Goal: Transaction & Acquisition: Purchase product/service

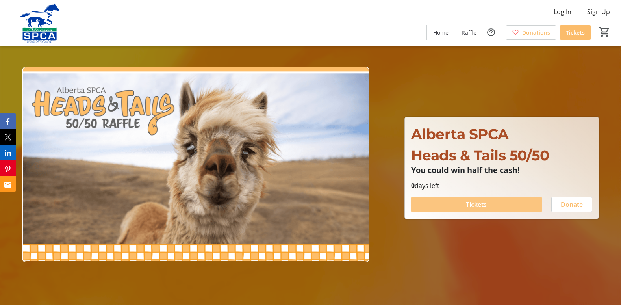
click at [500, 202] on span at bounding box center [476, 204] width 131 height 19
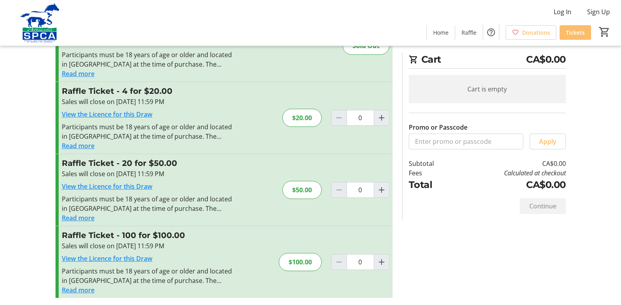
scroll to position [58, 0]
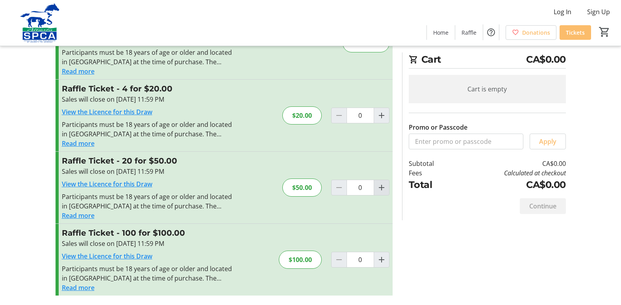
click at [381, 187] on mat-icon "Increment by one" at bounding box center [381, 187] width 9 height 9
type input "1"
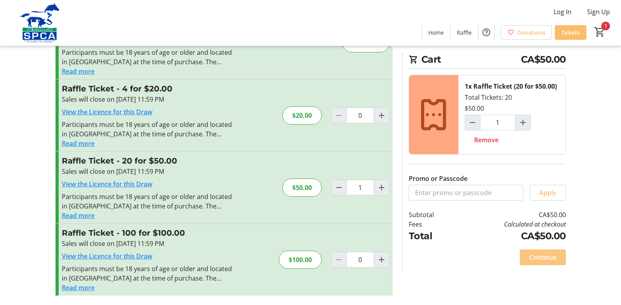
click at [545, 256] on span "Continue" at bounding box center [542, 256] width 27 height 9
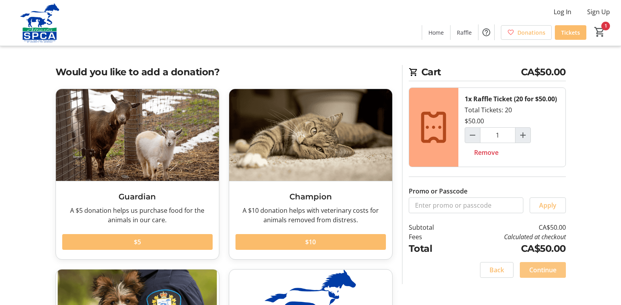
click at [546, 270] on span "Continue" at bounding box center [542, 269] width 27 height 9
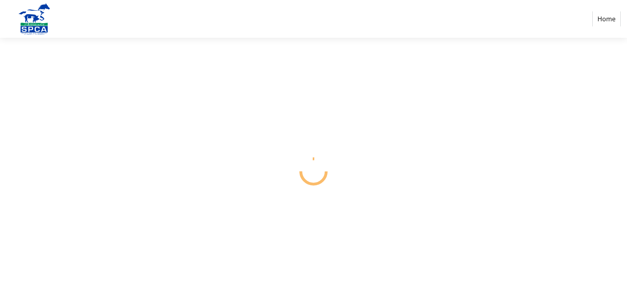
select select "CA"
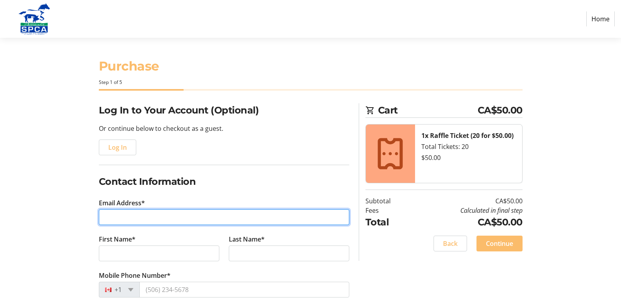
click at [243, 214] on input "Email Address*" at bounding box center [224, 217] width 250 height 16
type input "[EMAIL_ADDRESS][DOMAIN_NAME]"
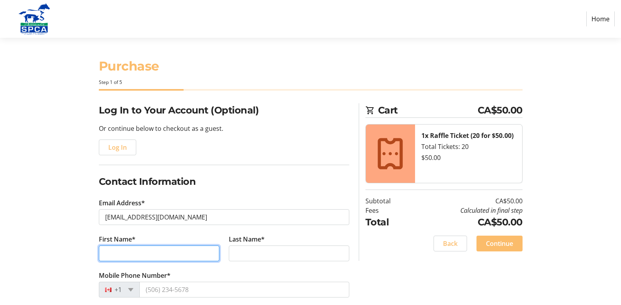
type input "[PERSON_NAME]"
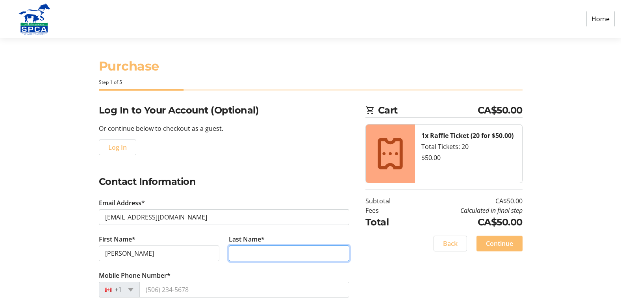
type input "[PERSON_NAME]"
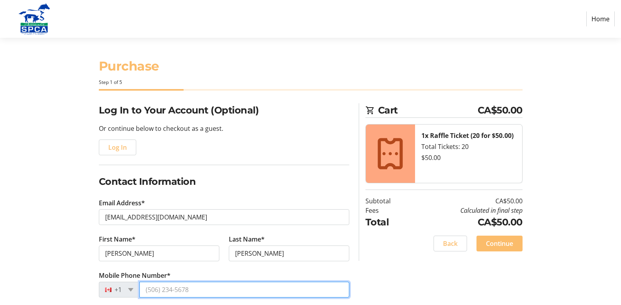
type input "[PHONE_NUMBER]"
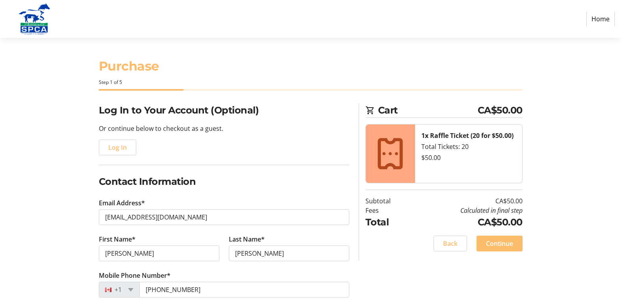
type input "[STREET_ADDRESS][PERSON_NAME][PERSON_NAME]"
type input "crossfield"
select select "AB"
type input "tom0s0"
drag, startPoint x: 136, startPoint y: 254, endPoint x: 102, endPoint y: 254, distance: 33.5
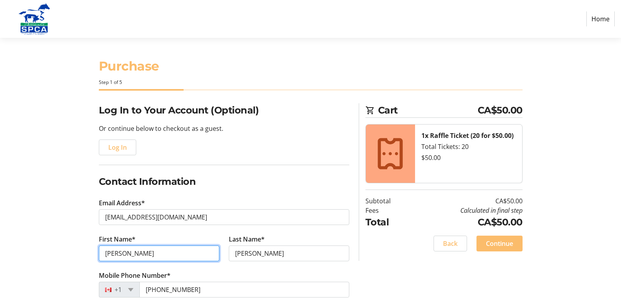
click at [102, 254] on input "[PERSON_NAME]" at bounding box center [159, 253] width 120 height 16
click at [415, 251] on section "Cart CA$50.00 1x Raffle Ticket (20 for $50.00) Total Tickets: 20 $50.00 Subtota…" at bounding box center [443, 181] width 157 height 157
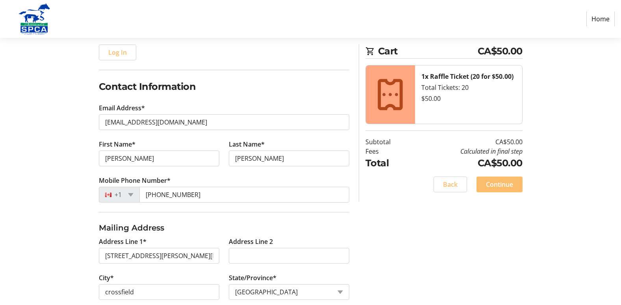
scroll to position [157, 0]
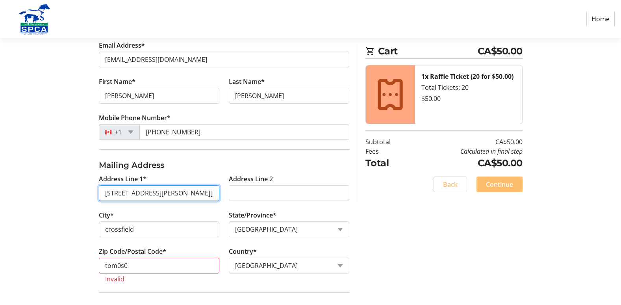
drag, startPoint x: 171, startPoint y: 194, endPoint x: 216, endPoint y: 196, distance: 44.9
click at [216, 196] on input "[STREET_ADDRESS][PERSON_NAME][PERSON_NAME]" at bounding box center [159, 193] width 120 height 16
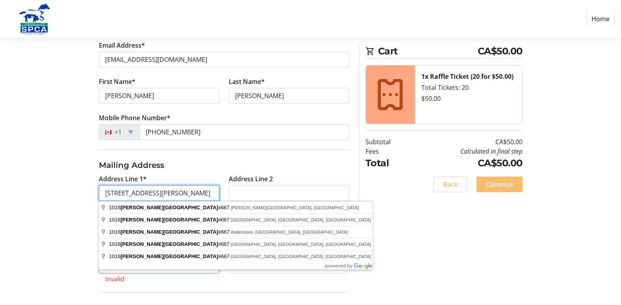
type input "[STREET_ADDRESS][PERSON_NAME]"
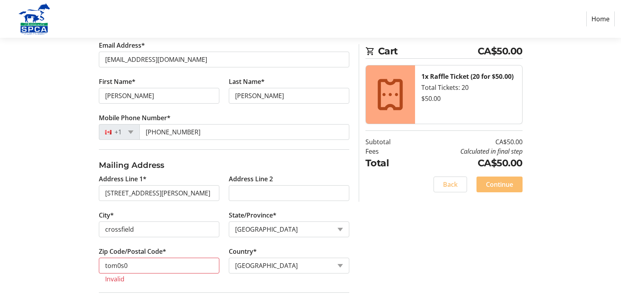
click at [399, 248] on div "Log In to Your Account (Optional) Or continue below to checkout as a guest. Log…" at bounding box center [311, 148] width 520 height 405
click at [110, 267] on input "tom0s0" at bounding box center [159, 266] width 120 height 16
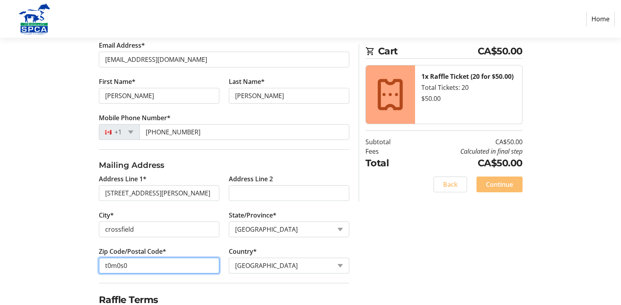
type input "t0m0s0"
click at [384, 252] on div "Log In to Your Account (Optional) Or continue below to checkout as a guest. Log…" at bounding box center [311, 144] width 520 height 396
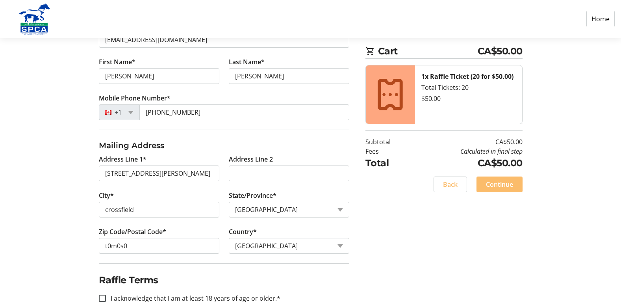
scroll to position [194, 0]
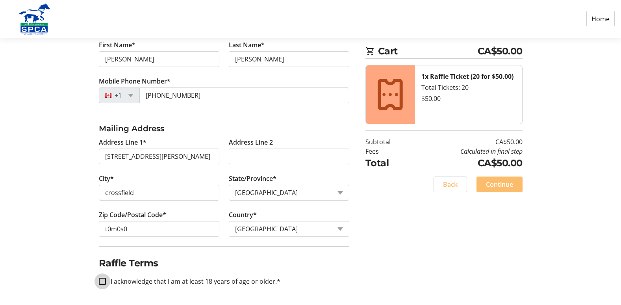
click at [104, 279] on input "I acknowledge that I am at least 18 years of age or older.*" at bounding box center [102, 281] width 7 height 7
checkbox input "true"
click at [505, 182] on span "Continue" at bounding box center [499, 184] width 27 height 9
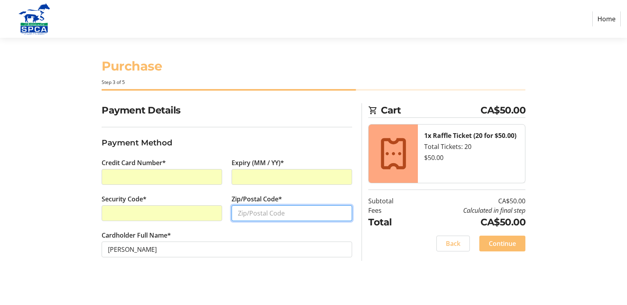
click at [263, 214] on input "Zip/Postal Code*" at bounding box center [292, 213] width 120 height 16
type input "t0m0s0"
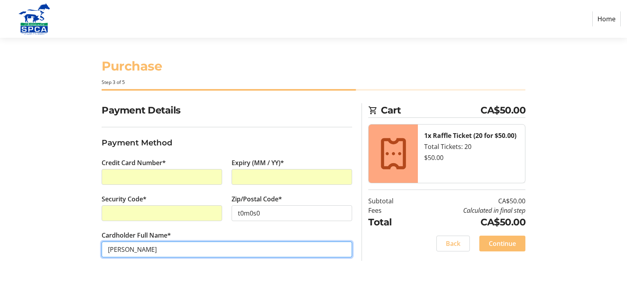
drag, startPoint x: 120, startPoint y: 248, endPoint x: 107, endPoint y: 248, distance: 13.0
click at [107, 248] on input "[PERSON_NAME]" at bounding box center [227, 249] width 250 height 16
type input "[PERSON_NAME]"
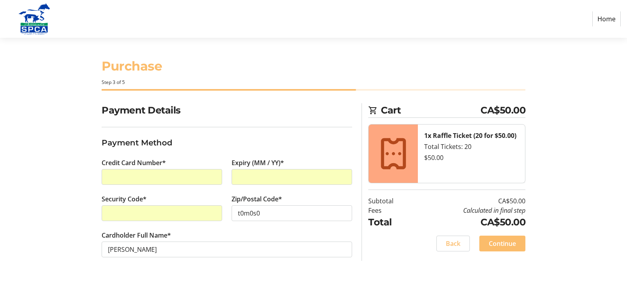
click at [272, 278] on div "Purchase Step 3 of 5 Cart CA$50.00 1x Raffle Ticket (20 for $50.00) Total Ticke…" at bounding box center [314, 171] width 520 height 267
click at [503, 239] on span "Continue" at bounding box center [502, 243] width 27 height 9
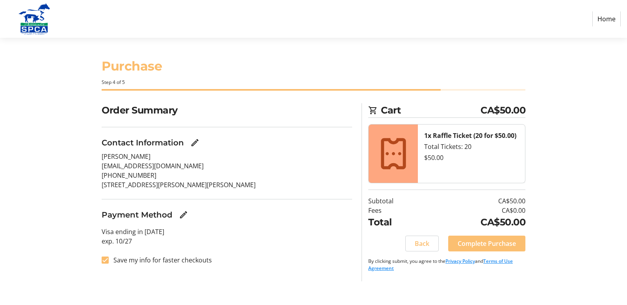
click at [474, 239] on span "Complete Purchase" at bounding box center [487, 243] width 58 height 9
